Goal: Entertainment & Leisure: Browse casually

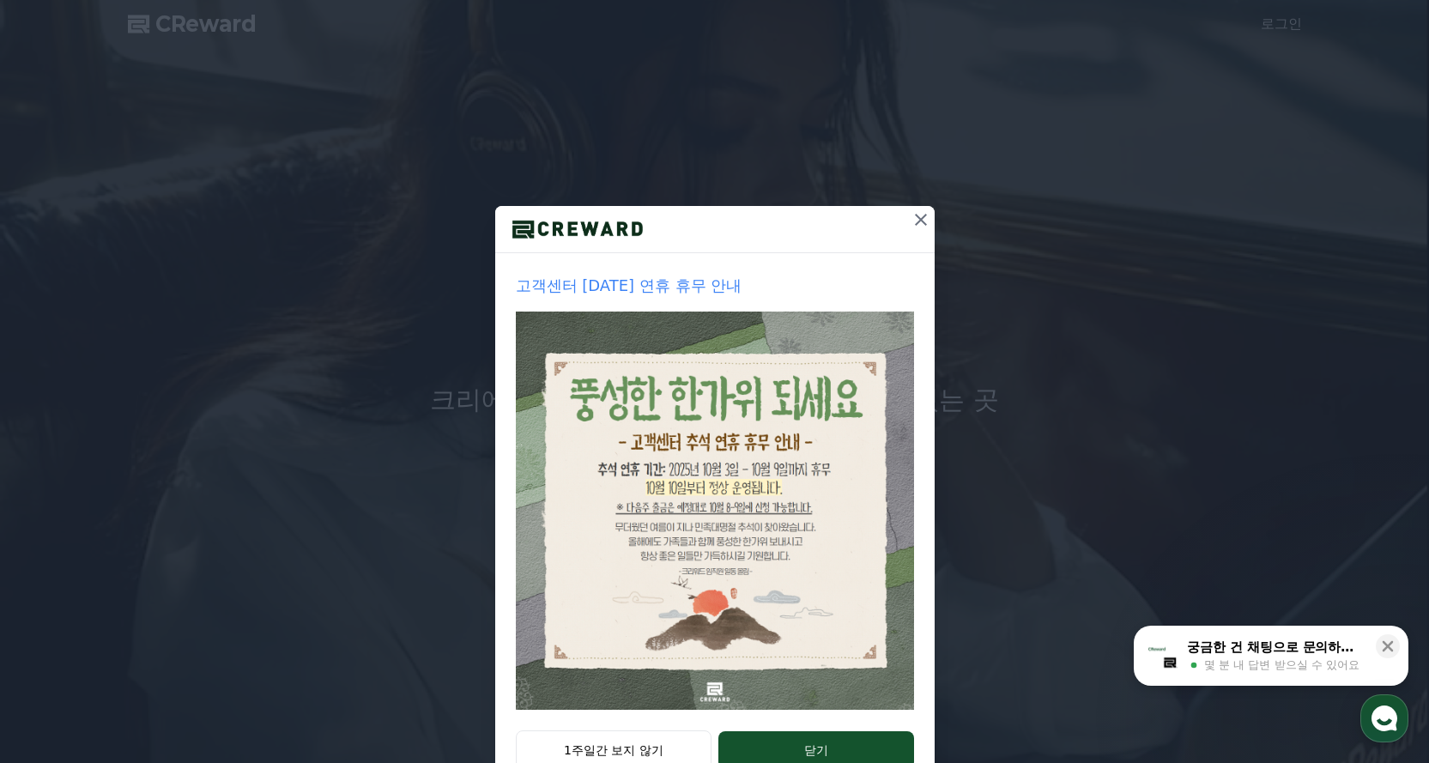
click at [919, 221] on icon at bounding box center [921, 219] width 21 height 21
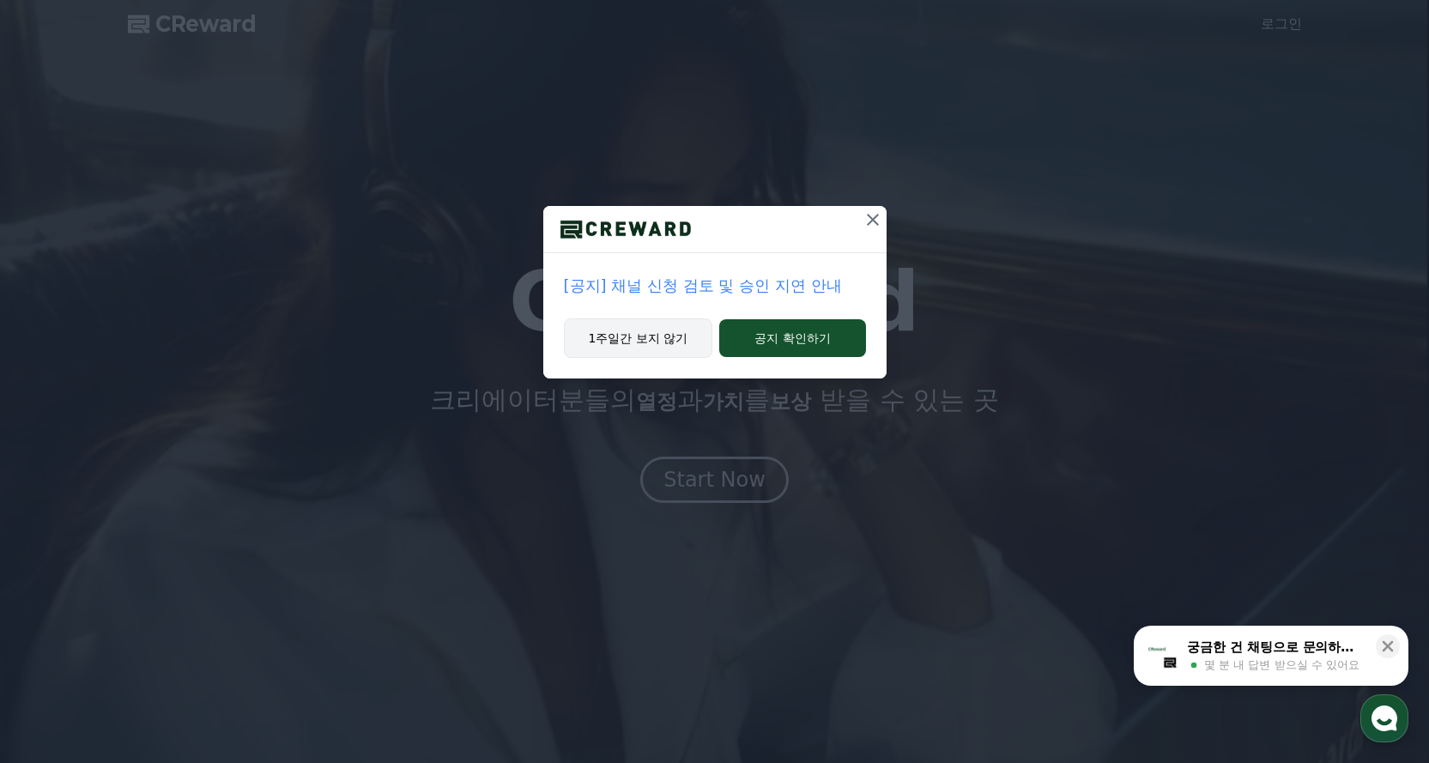
click at [658, 342] on button "1주일간 보지 않기" at bounding box center [638, 337] width 149 height 39
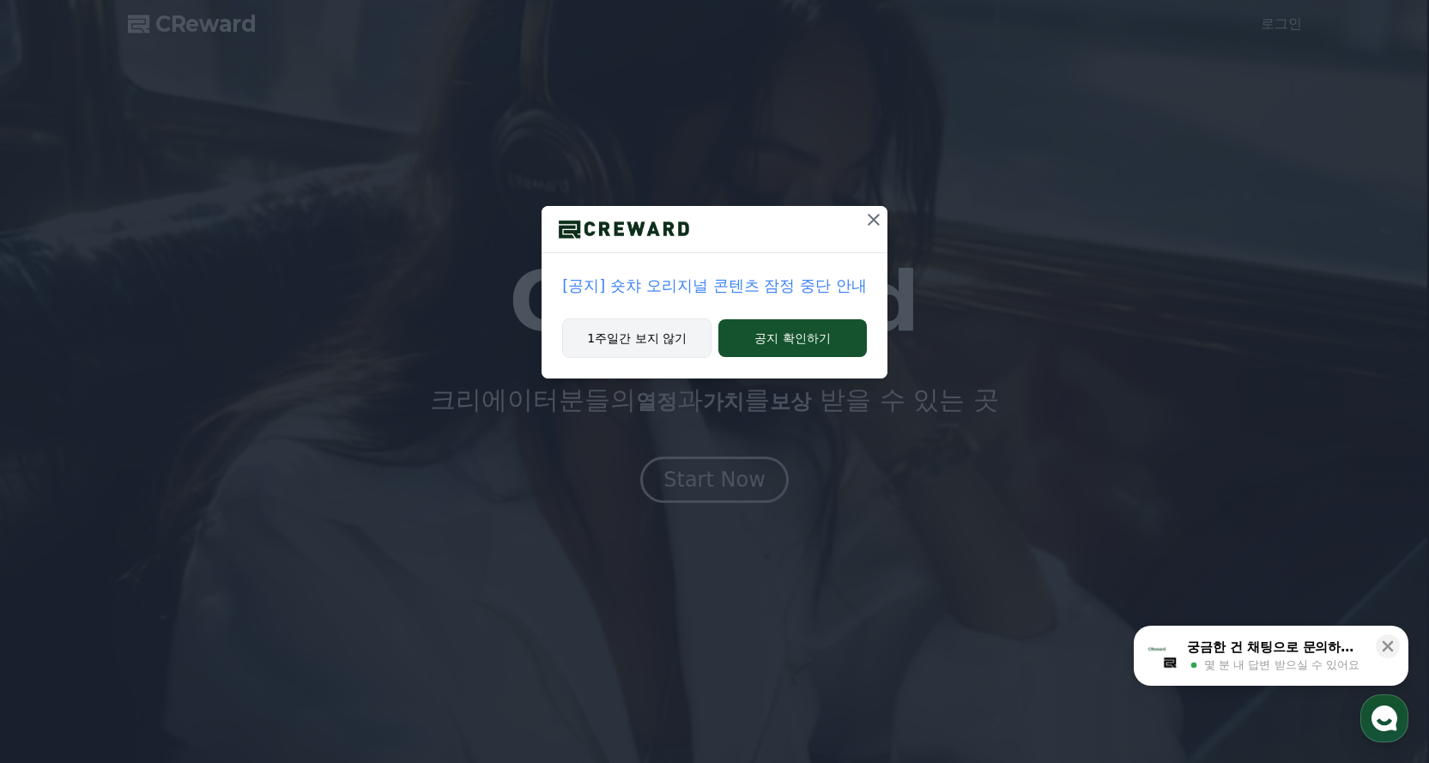
click at [636, 331] on button "1주일간 보지 않기" at bounding box center [636, 337] width 149 height 39
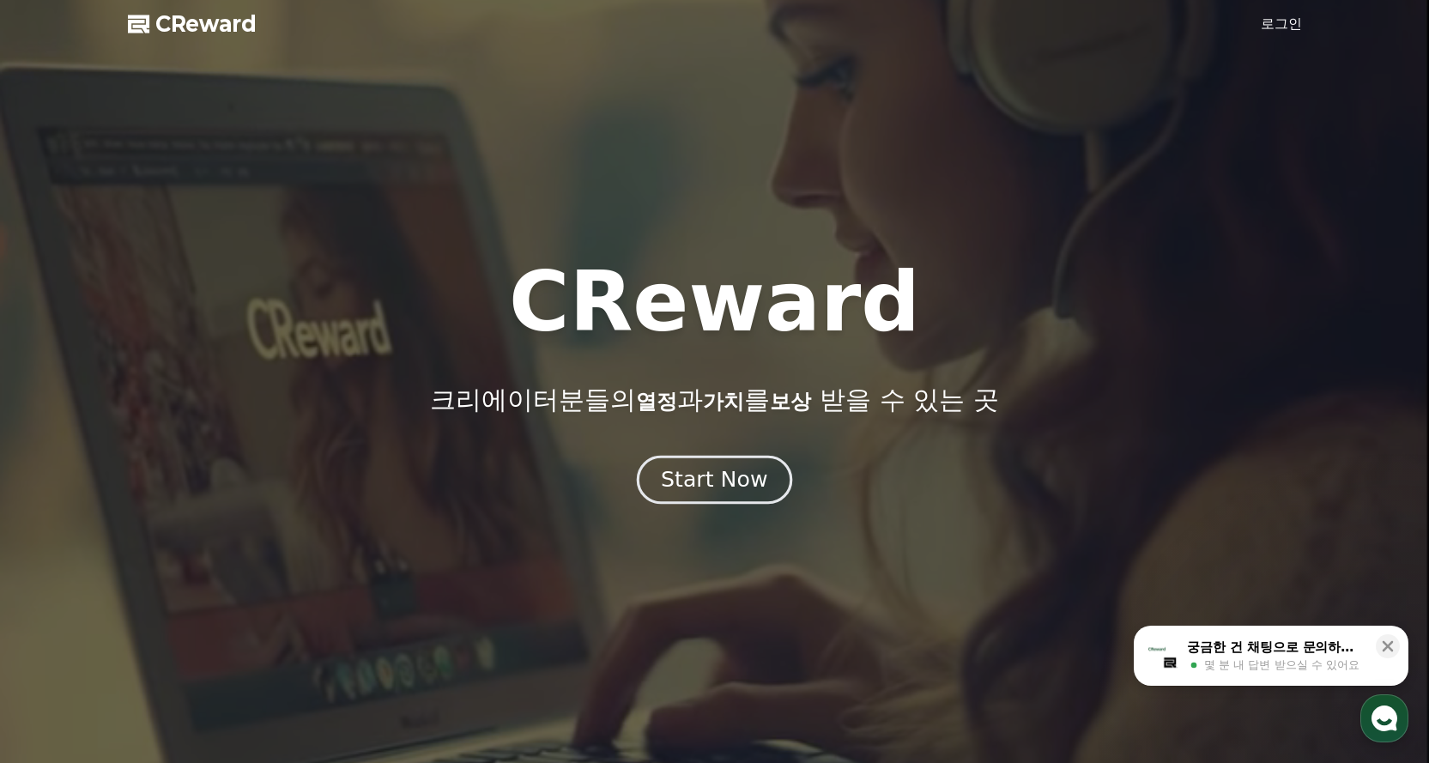
click at [712, 491] on div "Start Now" at bounding box center [714, 479] width 106 height 29
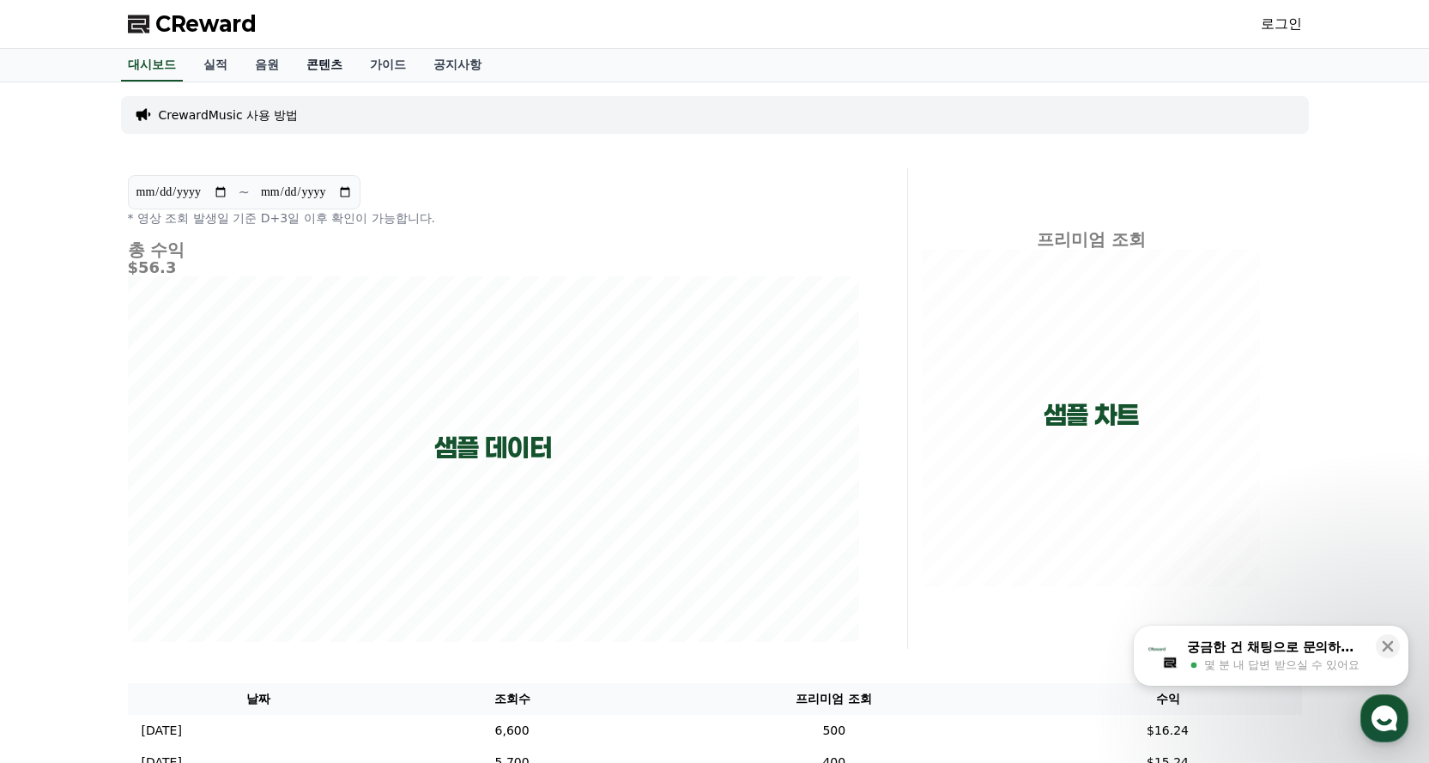
click at [328, 69] on link "콘텐츠" at bounding box center [325, 65] width 64 height 33
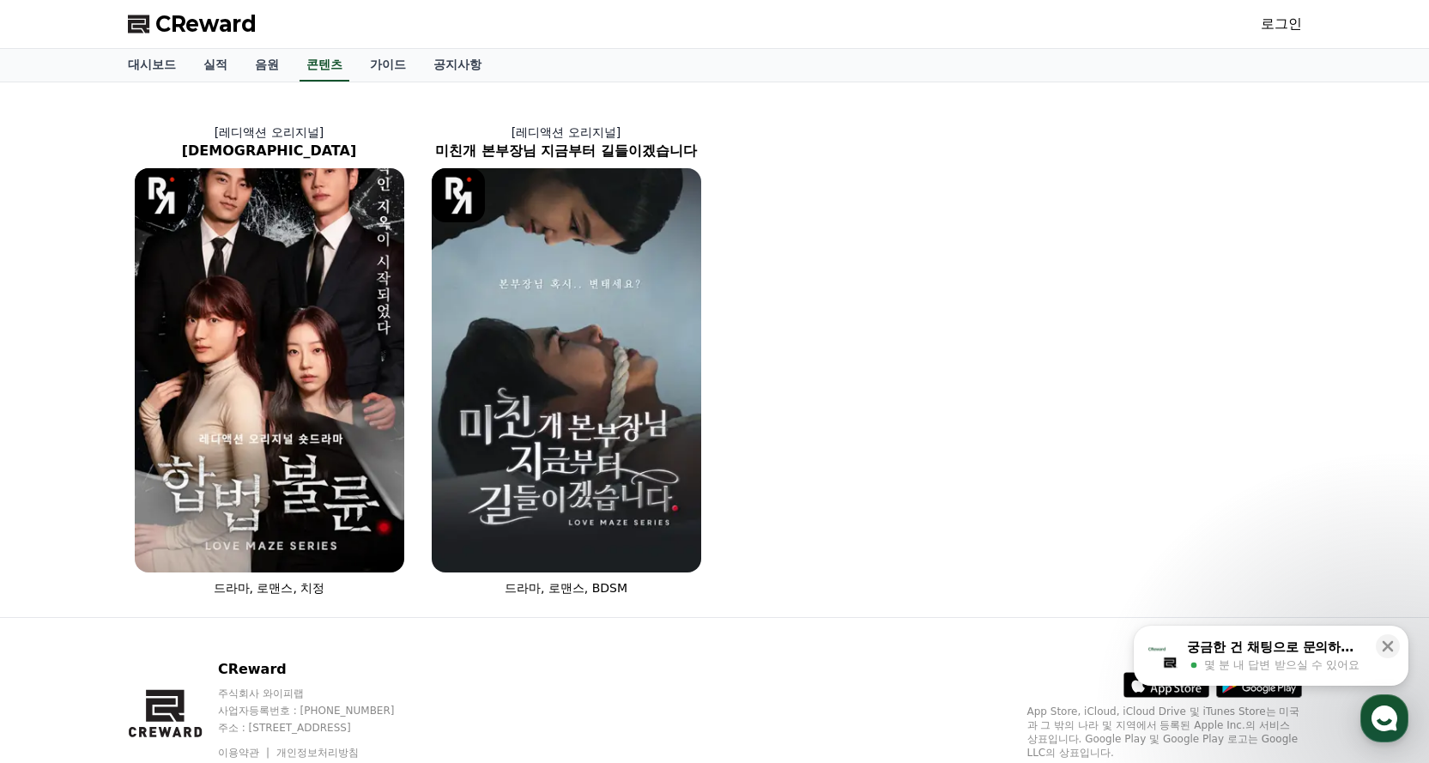
click at [1244, 371] on div "[레디액션 오리지널] 합법불륜 드라마, 로맨스, 치정 [레디액션 오리지널] 미친개 본부장님 지금부터 길들이겠습니다 드라마, 로맨스, BDSM" at bounding box center [715, 349] width 1188 height 521
